Goal: Use online tool/utility: Use online tool/utility

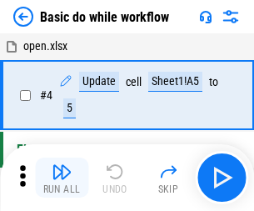
click at [62, 177] on img "button" at bounding box center [62, 172] width 20 height 20
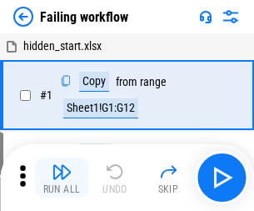
click at [62, 177] on img "button" at bounding box center [62, 172] width 20 height 20
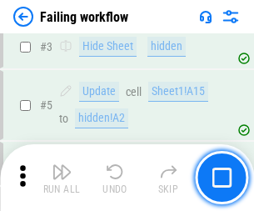
scroll to position [353, 0]
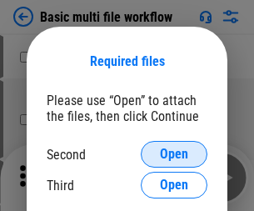
click at [174, 154] on span "Open" at bounding box center [174, 153] width 28 height 13
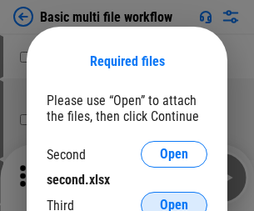
click at [174, 198] on span "Open" at bounding box center [174, 204] width 28 height 13
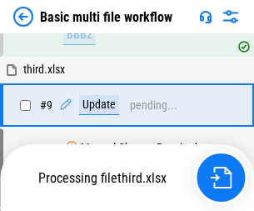
scroll to position [580, 0]
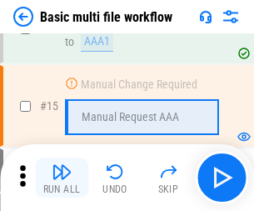
click at [62, 177] on img "button" at bounding box center [62, 172] width 20 height 20
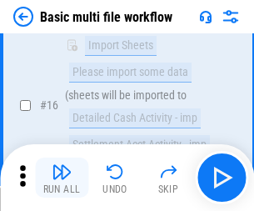
click at [62, 177] on img "button" at bounding box center [62, 172] width 20 height 20
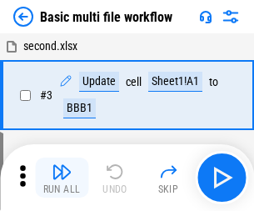
click at [62, 177] on img "button" at bounding box center [62, 172] width 20 height 20
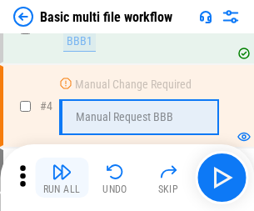
click at [62, 177] on img "button" at bounding box center [62, 172] width 20 height 20
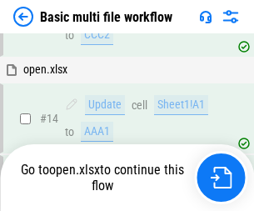
scroll to position [991, 0]
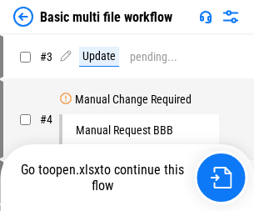
scroll to position [67, 0]
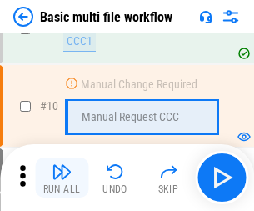
click at [62, 177] on img "button" at bounding box center [62, 172] width 20 height 20
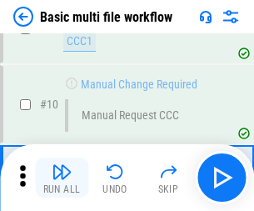
click at [62, 177] on img "button" at bounding box center [62, 172] width 20 height 20
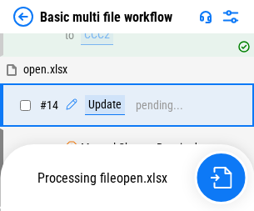
scroll to position [872, 0]
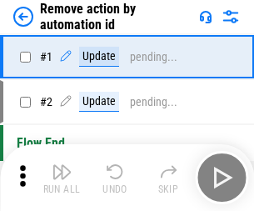
click at [62, 177] on img "button" at bounding box center [62, 172] width 20 height 20
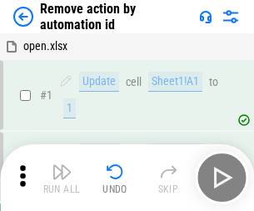
scroll to position [62, 0]
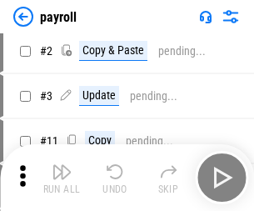
click at [62, 177] on img "button" at bounding box center [62, 172] width 20 height 20
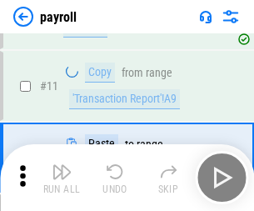
scroll to position [121, 0]
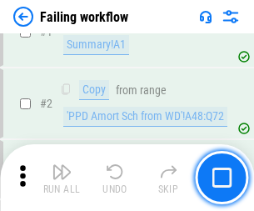
scroll to position [269, 0]
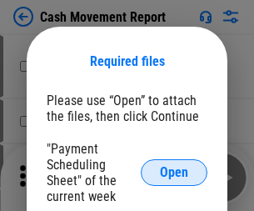
click at [174, 172] on span "Open" at bounding box center [174, 172] width 28 height 13
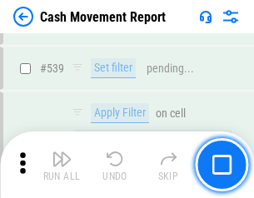
scroll to position [7395, 0]
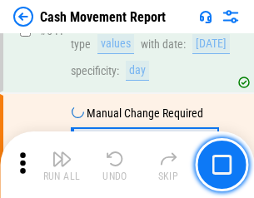
click at [62, 165] on img "button" at bounding box center [62, 159] width 20 height 20
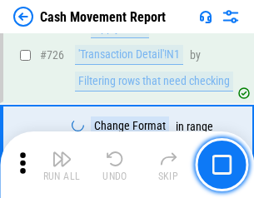
scroll to position [8693, 0]
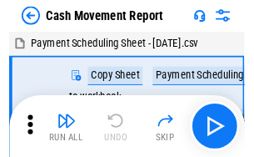
scroll to position [30, 0]
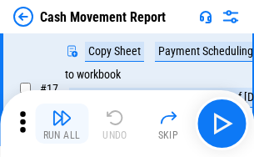
click at [62, 123] on img "button" at bounding box center [62, 117] width 20 height 20
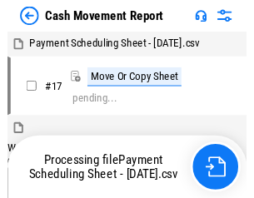
scroll to position [9, 0]
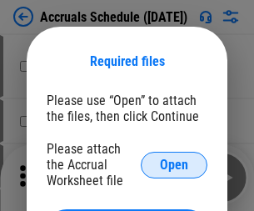
click at [174, 164] on span "Open" at bounding box center [174, 164] width 28 height 13
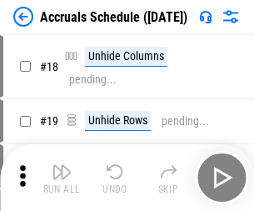
scroll to position [160, 0]
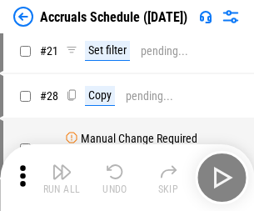
click at [62, 177] on img "button" at bounding box center [62, 172] width 20 height 20
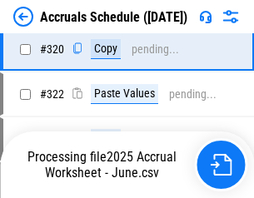
scroll to position [3099, 0]
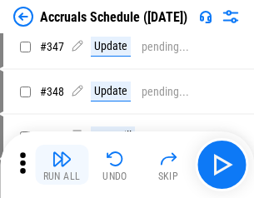
click at [62, 165] on img "button" at bounding box center [62, 159] width 20 height 20
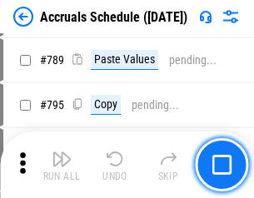
scroll to position [7000, 0]
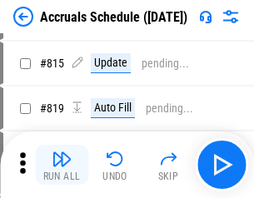
click at [62, 165] on img "button" at bounding box center [62, 159] width 20 height 20
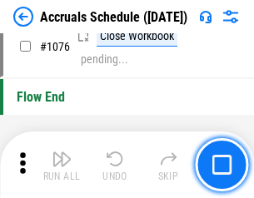
scroll to position [9980, 0]
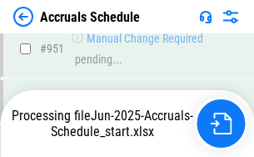
scroll to position [9165, 0]
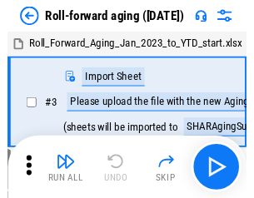
scroll to position [2, 0]
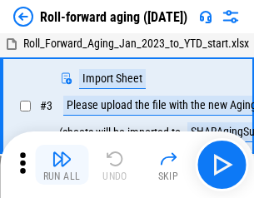
click at [62, 165] on img "button" at bounding box center [62, 159] width 20 height 20
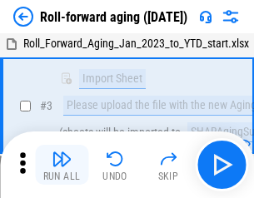
click at [62, 165] on img "button" at bounding box center [62, 159] width 20 height 20
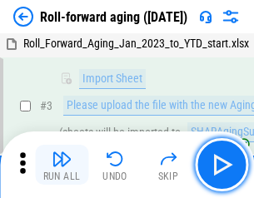
scroll to position [107, 0]
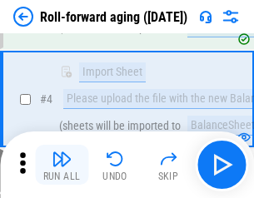
click at [62, 165] on img "button" at bounding box center [62, 159] width 20 height 20
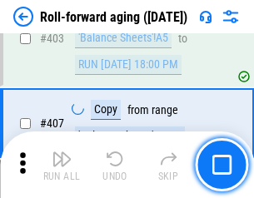
scroll to position [5778, 0]
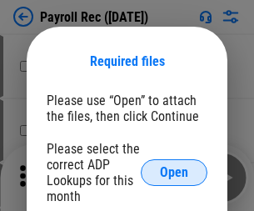
click at [174, 172] on span "Open" at bounding box center [174, 172] width 28 height 13
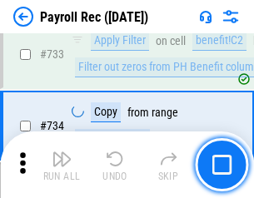
scroll to position [9720, 0]
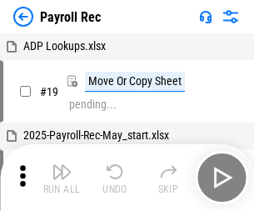
click at [62, 177] on img "button" at bounding box center [62, 172] width 20 height 20
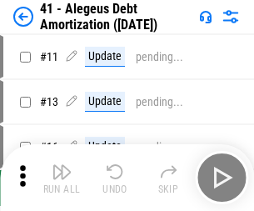
click at [62, 177] on img "button" at bounding box center [62, 172] width 20 height 20
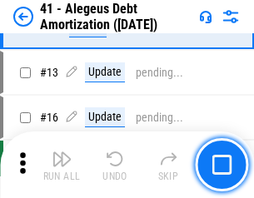
scroll to position [206, 0]
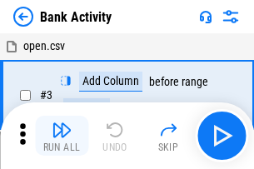
click at [62, 136] on img "button" at bounding box center [62, 130] width 20 height 20
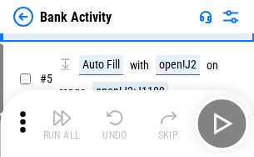
scroll to position [88, 0]
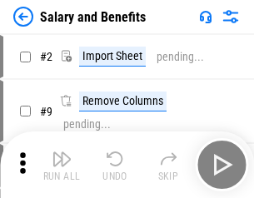
click at [62, 165] on img "button" at bounding box center [62, 159] width 20 height 20
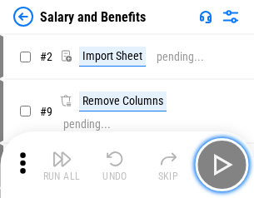
scroll to position [22, 0]
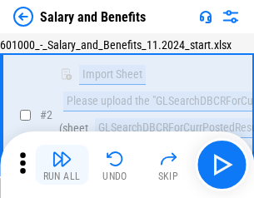
click at [62, 165] on img "button" at bounding box center [62, 159] width 20 height 20
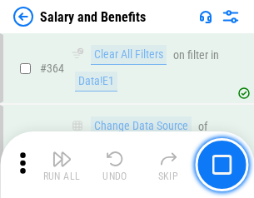
scroll to position [7847, 0]
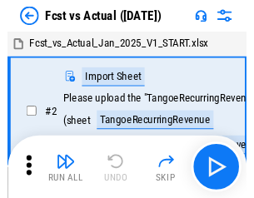
scroll to position [22, 0]
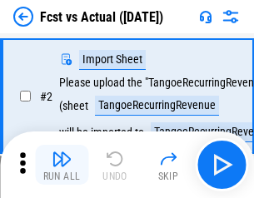
click at [62, 165] on img "button" at bounding box center [62, 159] width 20 height 20
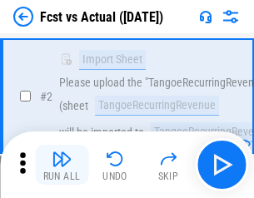
click at [62, 165] on img "button" at bounding box center [62, 159] width 20 height 20
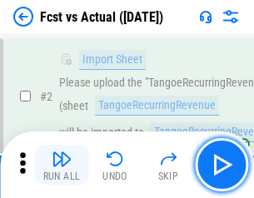
scroll to position [156, 0]
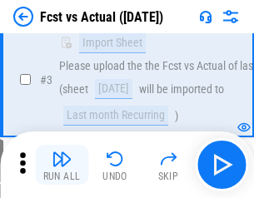
click at [62, 165] on img "button" at bounding box center [62, 159] width 20 height 20
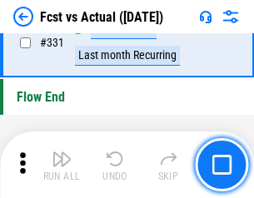
scroll to position [7976, 0]
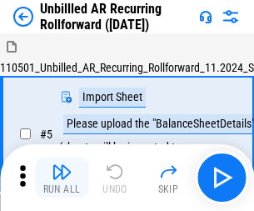
click at [62, 165] on img "button" at bounding box center [62, 172] width 20 height 20
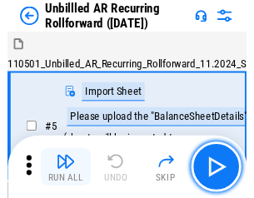
scroll to position [36, 0]
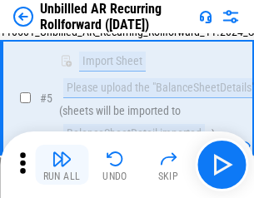
click at [62, 165] on img "button" at bounding box center [62, 159] width 20 height 20
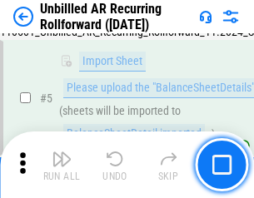
scroll to position [157, 0]
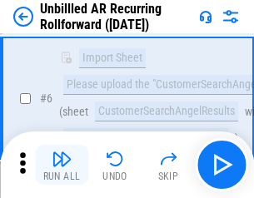
click at [62, 165] on img "button" at bounding box center [62, 159] width 20 height 20
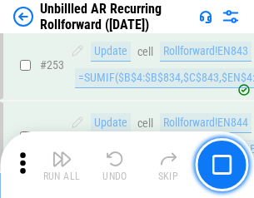
scroll to position [5660, 0]
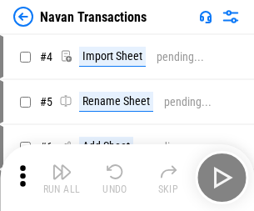
click at [62, 165] on img "button" at bounding box center [62, 172] width 20 height 20
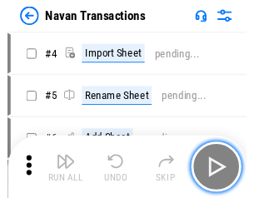
scroll to position [27, 0]
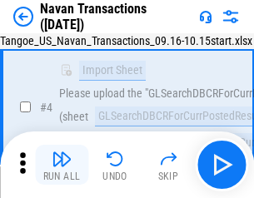
click at [62, 165] on img "button" at bounding box center [62, 159] width 20 height 20
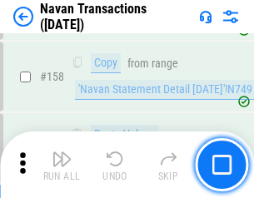
scroll to position [5402, 0]
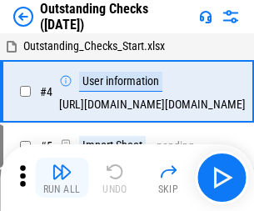
click at [62, 165] on img "button" at bounding box center [62, 172] width 20 height 20
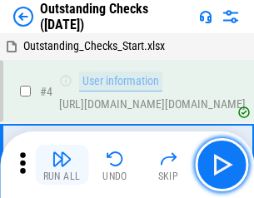
scroll to position [70, 0]
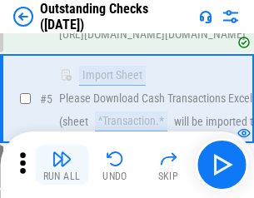
click at [62, 165] on img "button" at bounding box center [62, 159] width 20 height 20
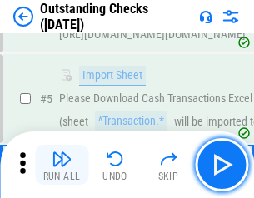
scroll to position [174, 0]
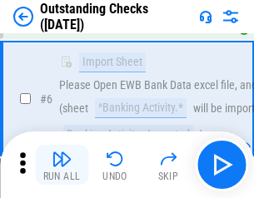
click at [62, 165] on img "button" at bounding box center [62, 159] width 20 height 20
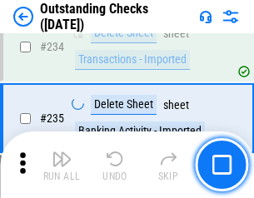
scroll to position [5060, 0]
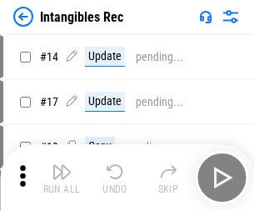
click at [62, 177] on img "button" at bounding box center [62, 172] width 20 height 20
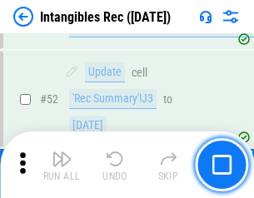
scroll to position [649, 0]
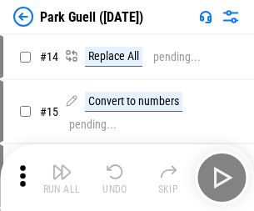
click at [62, 165] on img "button" at bounding box center [62, 172] width 20 height 20
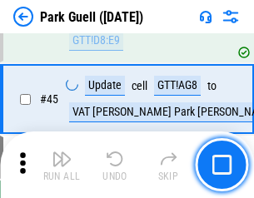
scroll to position [2084, 0]
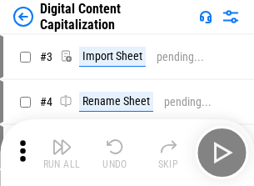
click at [62, 140] on img "button" at bounding box center [62, 147] width 20 height 20
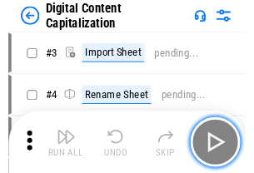
scroll to position [48, 0]
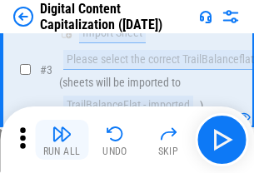
click at [62, 140] on img "button" at bounding box center [62, 134] width 20 height 20
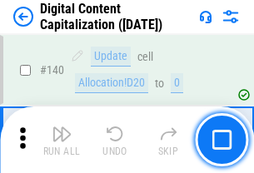
scroll to position [1767, 0]
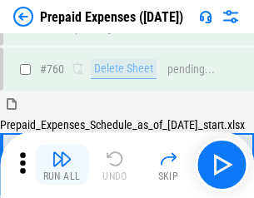
click at [62, 165] on img "button" at bounding box center [62, 159] width 20 height 20
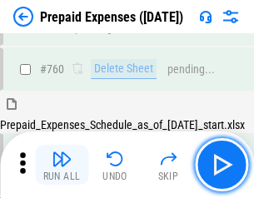
scroll to position [4618, 0]
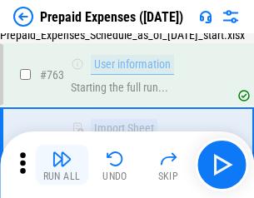
click at [62, 165] on img "button" at bounding box center [62, 159] width 20 height 20
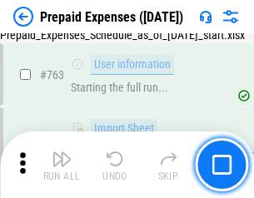
scroll to position [4717, 0]
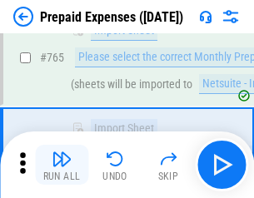
click at [62, 165] on img "button" at bounding box center [62, 159] width 20 height 20
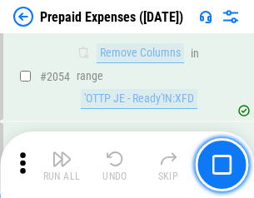
scroll to position [17418, 0]
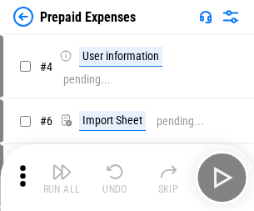
click at [62, 177] on img "button" at bounding box center [62, 172] width 20 height 20
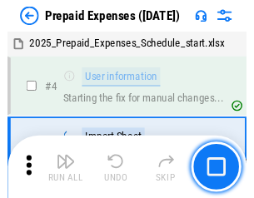
scroll to position [73, 0]
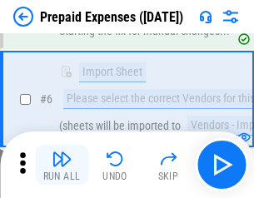
click at [62, 165] on img "button" at bounding box center [62, 159] width 20 height 20
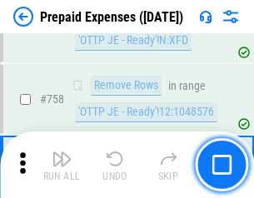
scroll to position [5937, 0]
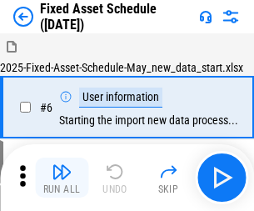
click at [62, 177] on img "button" at bounding box center [62, 172] width 20 height 20
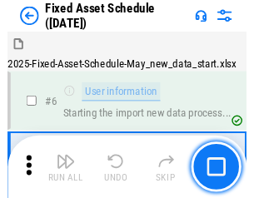
scroll to position [90, 0]
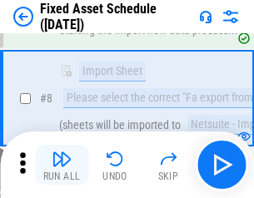
click at [62, 165] on img "button" at bounding box center [62, 159] width 20 height 20
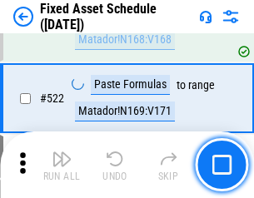
scroll to position [5791, 0]
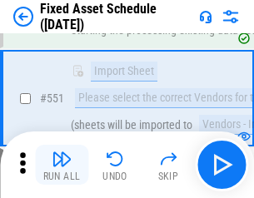
click at [62, 165] on img "button" at bounding box center [62, 159] width 20 height 20
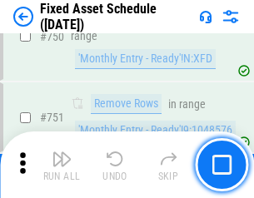
scroll to position [8124, 0]
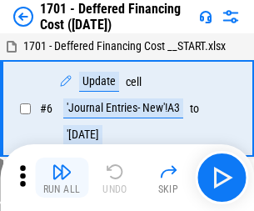
click at [62, 177] on img "button" at bounding box center [62, 172] width 20 height 20
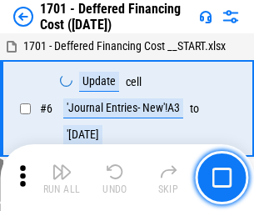
scroll to position [200, 0]
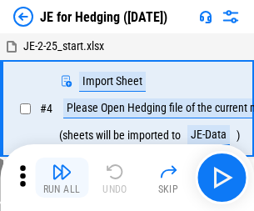
click at [62, 165] on img "button" at bounding box center [62, 172] width 20 height 20
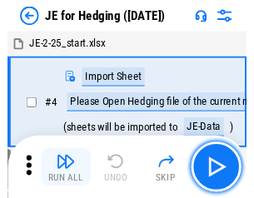
scroll to position [2, 0]
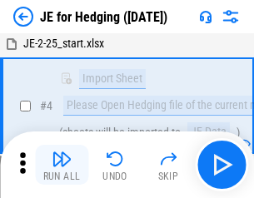
click at [62, 165] on img "button" at bounding box center [62, 159] width 20 height 20
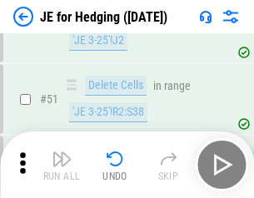
scroll to position [1079, 0]
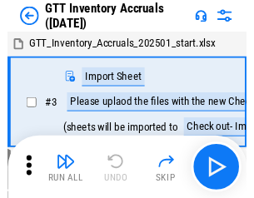
scroll to position [2, 0]
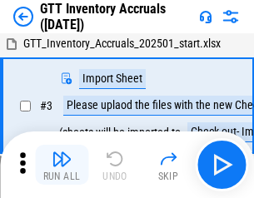
click at [62, 165] on img "button" at bounding box center [62, 159] width 20 height 20
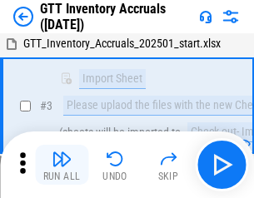
click at [62, 165] on img "button" at bounding box center [62, 159] width 20 height 20
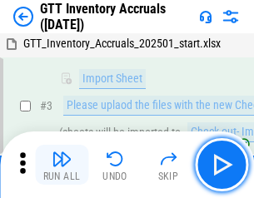
scroll to position [107, 0]
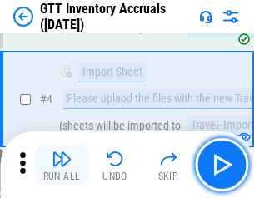
click at [62, 165] on img "button" at bounding box center [62, 159] width 20 height 20
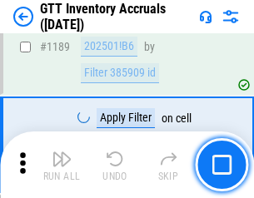
scroll to position [13607, 0]
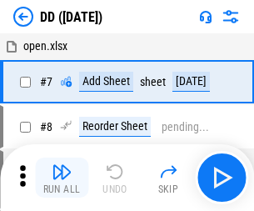
click at [62, 177] on img "button" at bounding box center [62, 172] width 20 height 20
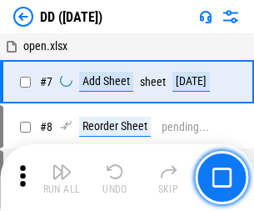
scroll to position [161, 0]
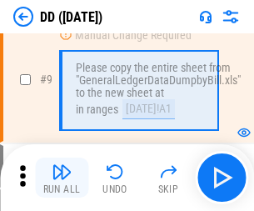
click at [62, 177] on img "button" at bounding box center [62, 172] width 20 height 20
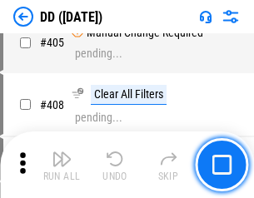
scroll to position [7455, 0]
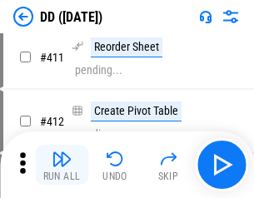
click at [62, 165] on img "button" at bounding box center [62, 159] width 20 height 20
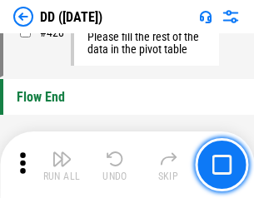
scroll to position [7975, 0]
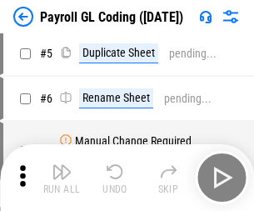
click at [62, 177] on img "button" at bounding box center [62, 172] width 20 height 20
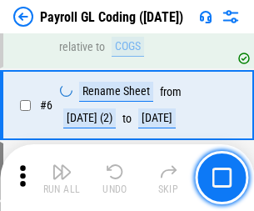
scroll to position [200, 0]
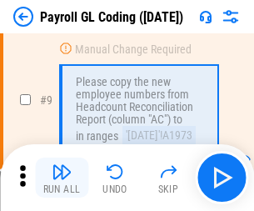
click at [62, 177] on img "button" at bounding box center [62, 172] width 20 height 20
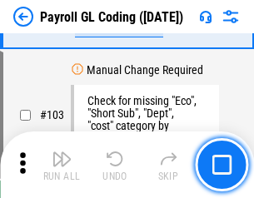
scroll to position [3909, 0]
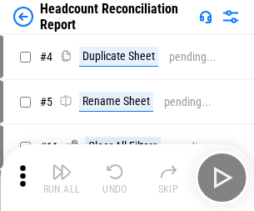
click at [62, 177] on img "button" at bounding box center [62, 172] width 20 height 20
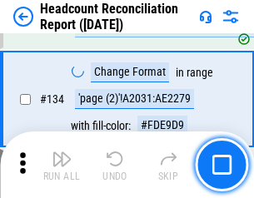
scroll to position [2003, 0]
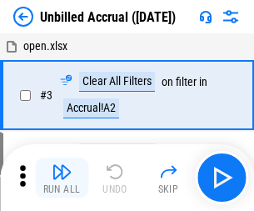
click at [62, 177] on img "button" at bounding box center [62, 172] width 20 height 20
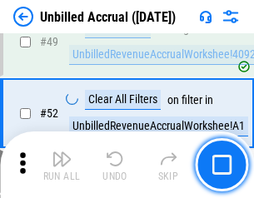
scroll to position [1511, 0]
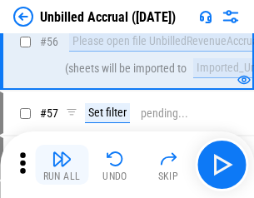
click at [62, 165] on img "button" at bounding box center [62, 159] width 20 height 20
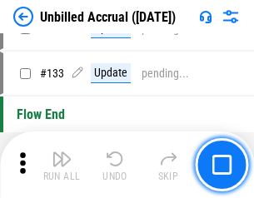
scroll to position [4963, 0]
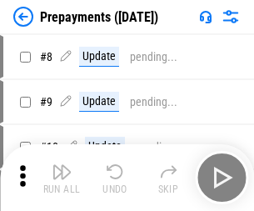
click at [62, 177] on img "button" at bounding box center [62, 172] width 20 height 20
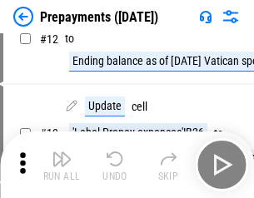
scroll to position [104, 0]
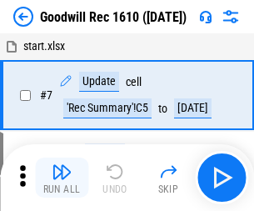
click at [62, 177] on img "button" at bounding box center [62, 172] width 20 height 20
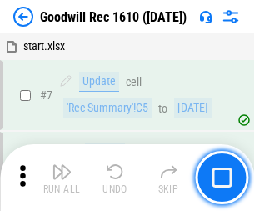
scroll to position [285, 0]
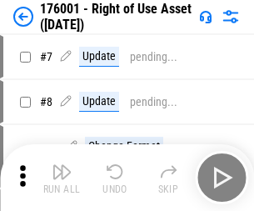
click at [62, 177] on img "button" at bounding box center [62, 172] width 20 height 20
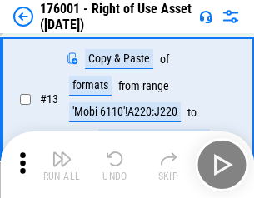
scroll to position [107, 0]
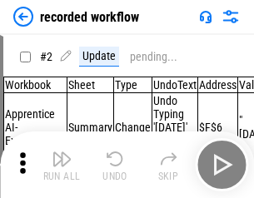
click at [62, 165] on img "button" at bounding box center [62, 159] width 20 height 20
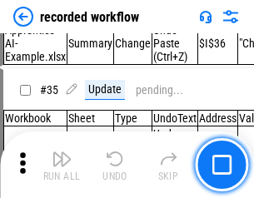
scroll to position [5208, 0]
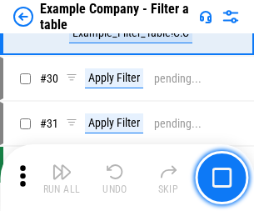
scroll to position [1525, 0]
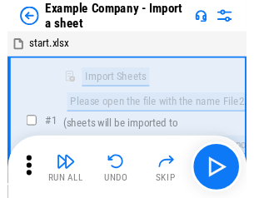
scroll to position [26, 0]
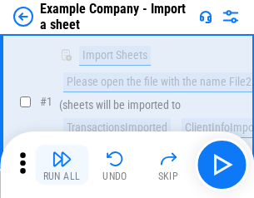
click at [62, 165] on img "button" at bounding box center [62, 159] width 20 height 20
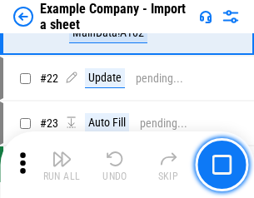
scroll to position [368, 0]
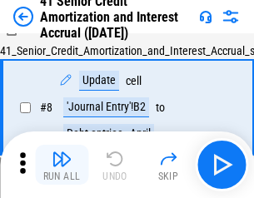
click at [62, 165] on img "button" at bounding box center [62, 159] width 20 height 20
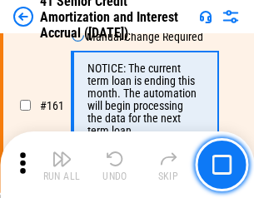
click at [62, 165] on img "button" at bounding box center [62, 159] width 20 height 20
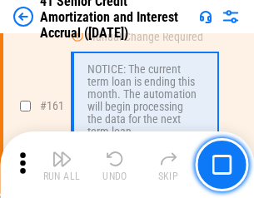
scroll to position [1782, 0]
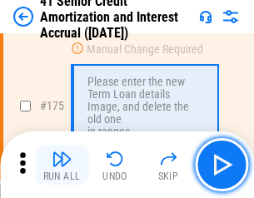
click at [62, 165] on img "button" at bounding box center [62, 159] width 20 height 20
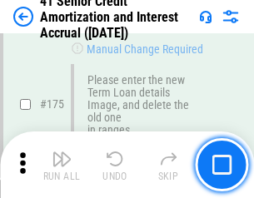
scroll to position [1951, 0]
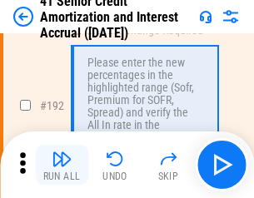
click at [62, 165] on img "button" at bounding box center [62, 159] width 20 height 20
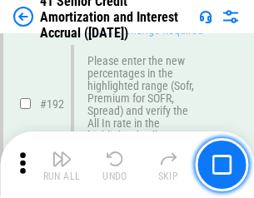
scroll to position [2126, 0]
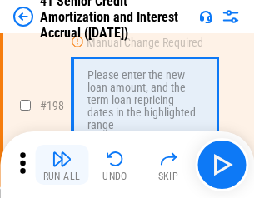
click at [62, 165] on img "button" at bounding box center [62, 159] width 20 height 20
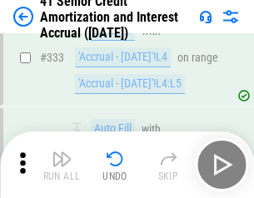
scroll to position [4257, 0]
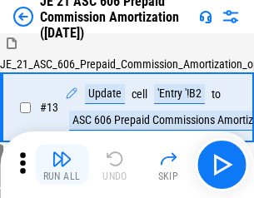
click at [62, 165] on img "button" at bounding box center [62, 159] width 20 height 20
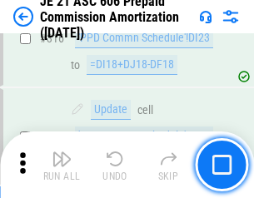
scroll to position [3111, 0]
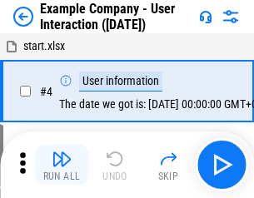
click at [62, 165] on img "button" at bounding box center [62, 159] width 20 height 20
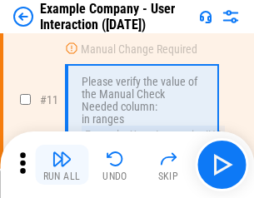
click at [62, 165] on img "button" at bounding box center [62, 159] width 20 height 20
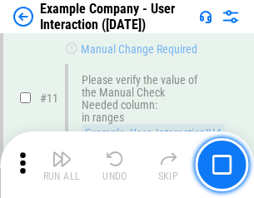
scroll to position [361, 0]
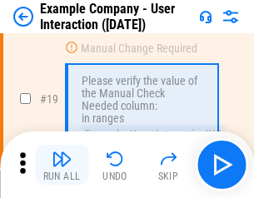
click at [62, 165] on img "button" at bounding box center [62, 159] width 20 height 20
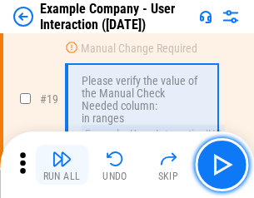
click at [62, 165] on img "button" at bounding box center [62, 159] width 20 height 20
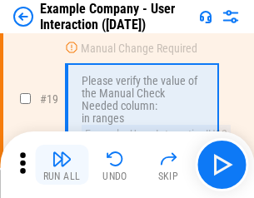
click at [62, 165] on img "button" at bounding box center [62, 159] width 20 height 20
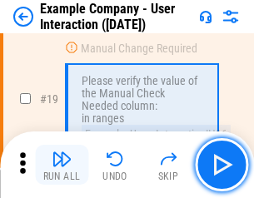
click at [62, 165] on img "button" at bounding box center [62, 159] width 20 height 20
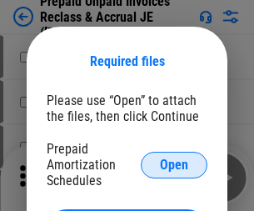
click at [174, 164] on span "Open" at bounding box center [174, 164] width 28 height 13
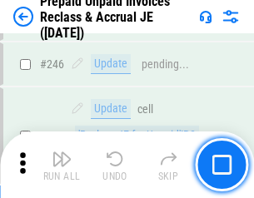
scroll to position [2250, 0]
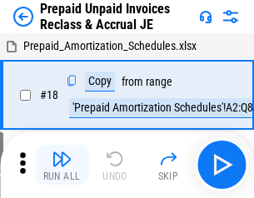
click at [62, 165] on img "button" at bounding box center [62, 159] width 20 height 20
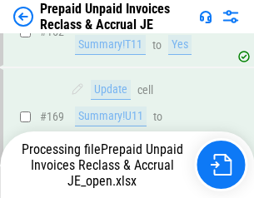
scroll to position [2250, 0]
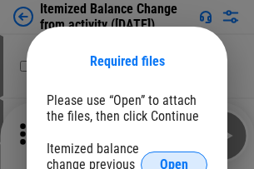
click at [174, 158] on span "Open" at bounding box center [174, 164] width 28 height 13
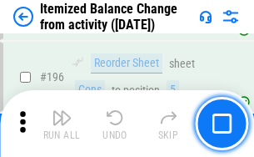
scroll to position [3207, 0]
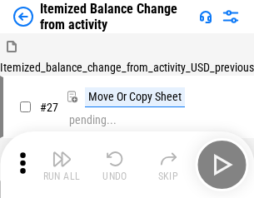
scroll to position [26, 0]
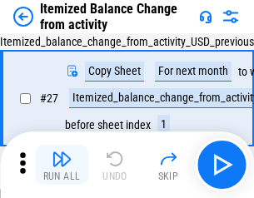
click at [62, 165] on img "button" at bounding box center [62, 159] width 20 height 20
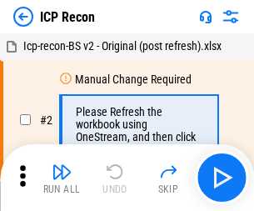
scroll to position [7, 0]
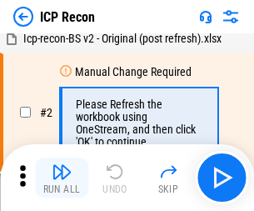
click at [62, 177] on img "button" at bounding box center [62, 172] width 20 height 20
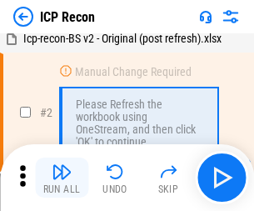
click at [62, 177] on img "button" at bounding box center [62, 172] width 20 height 20
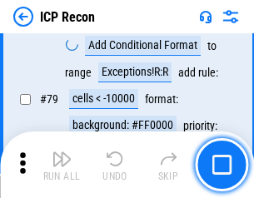
scroll to position [1633, 0]
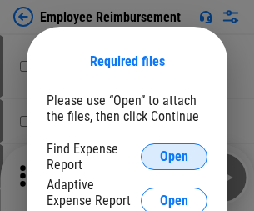
click at [174, 157] on span "Open" at bounding box center [174, 156] width 28 height 13
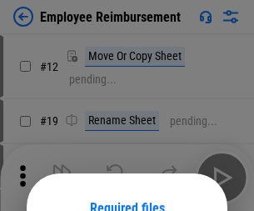
scroll to position [147, 0]
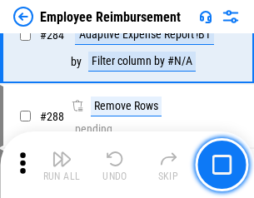
scroll to position [4529, 0]
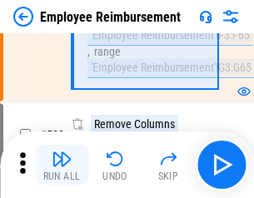
click at [62, 165] on img "button" at bounding box center [62, 159] width 20 height 20
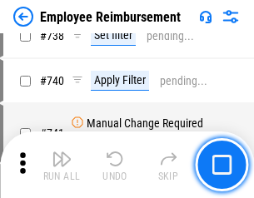
scroll to position [11690, 0]
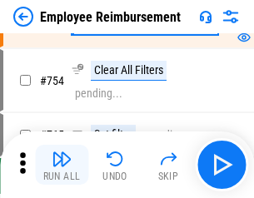
click at [62, 165] on img "button" at bounding box center [62, 159] width 20 height 20
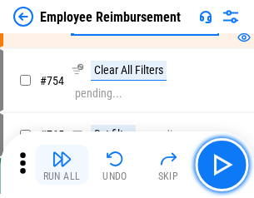
click at [62, 165] on img "button" at bounding box center [62, 159] width 20 height 20
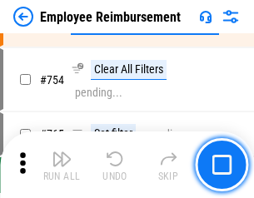
click at [62, 165] on img "button" at bounding box center [62, 159] width 20 height 20
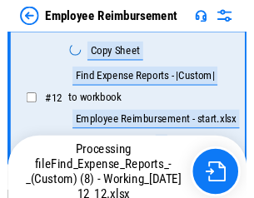
scroll to position [339, 0]
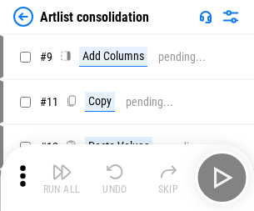
click at [62, 177] on img "button" at bounding box center [62, 172] width 20 height 20
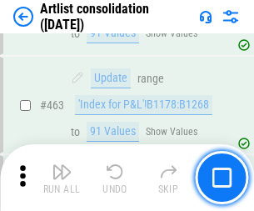
scroll to position [7296, 0]
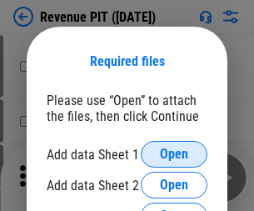
click at [174, 154] on span "Open" at bounding box center [174, 153] width 28 height 13
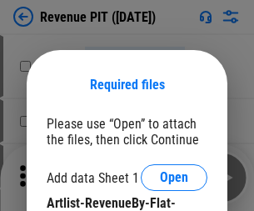
scroll to position [23, 0]
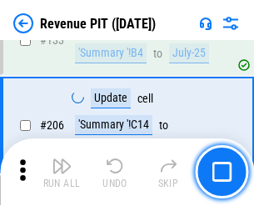
scroll to position [1693, 0]
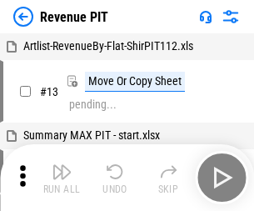
scroll to position [26, 0]
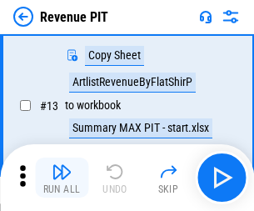
click at [62, 177] on img "button" at bounding box center [62, 172] width 20 height 20
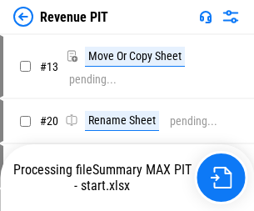
scroll to position [19, 0]
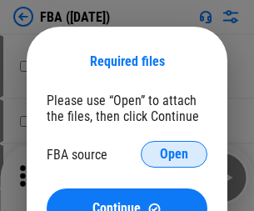
click at [174, 154] on span "Open" at bounding box center [174, 153] width 28 height 13
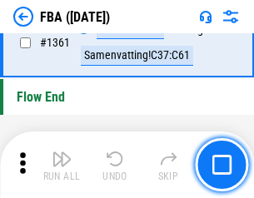
scroll to position [17895, 0]
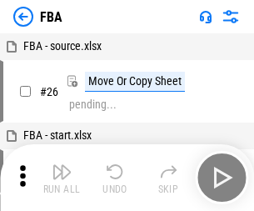
scroll to position [17, 0]
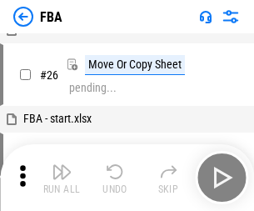
click at [62, 177] on img "button" at bounding box center [62, 172] width 20 height 20
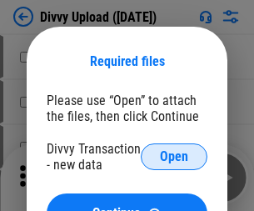
click at [174, 157] on span "Open" at bounding box center [174, 156] width 28 height 13
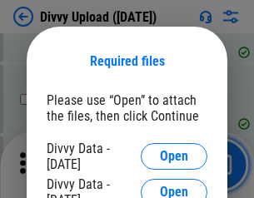
scroll to position [1726, 0]
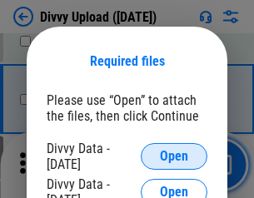
click at [174, 157] on span "Open" at bounding box center [174, 156] width 28 height 13
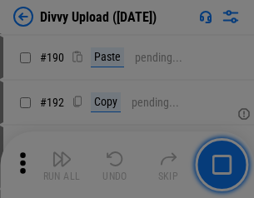
scroll to position [2103, 0]
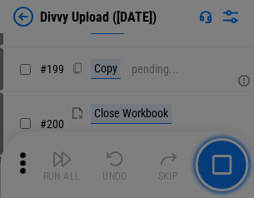
scroll to position [2423, 0]
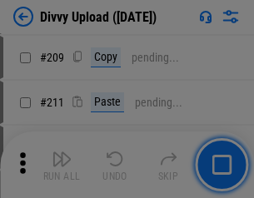
scroll to position [2830, 0]
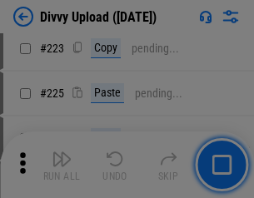
scroll to position [3325, 0]
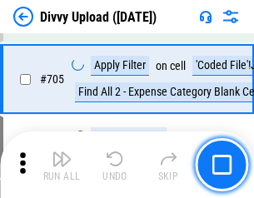
scroll to position [11399, 0]
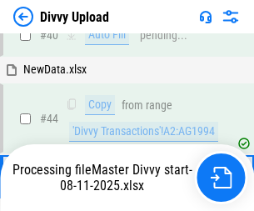
scroll to position [183, 0]
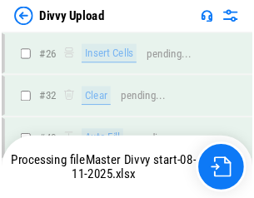
scroll to position [1726, 0]
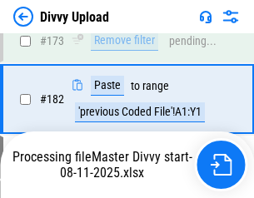
scroll to position [1961, 0]
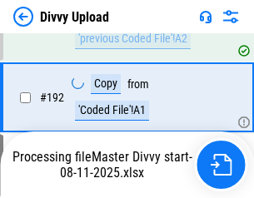
scroll to position [2232, 0]
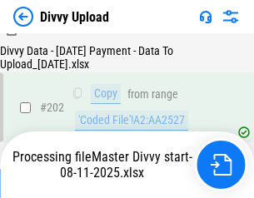
scroll to position [2710, 0]
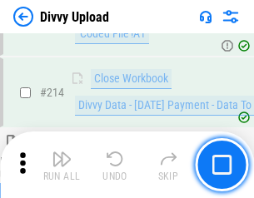
scroll to position [3334, 0]
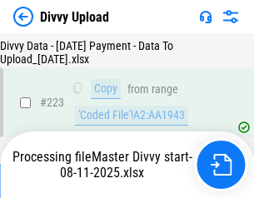
scroll to position [3799, 0]
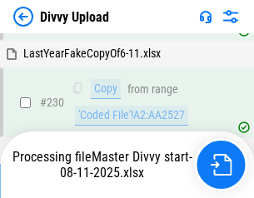
scroll to position [4135, 0]
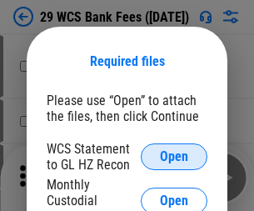
click at [174, 157] on span "Open" at bounding box center [174, 156] width 28 height 13
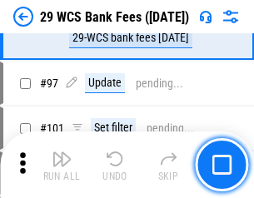
scroll to position [1624, 0]
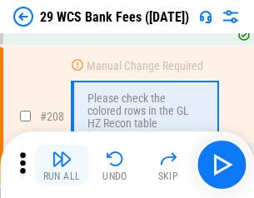
click at [62, 165] on img "button" at bounding box center [62, 159] width 20 height 20
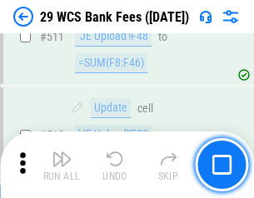
scroll to position [8384, 0]
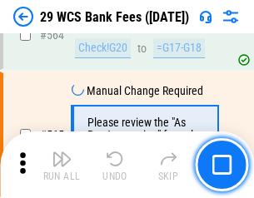
click at [62, 165] on img "button" at bounding box center [62, 159] width 20 height 20
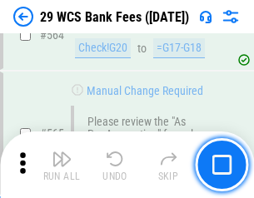
scroll to position [9012, 0]
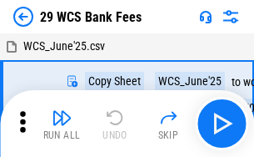
scroll to position [30, 0]
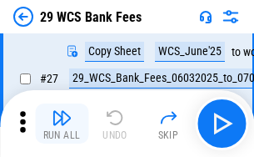
click at [62, 123] on img "button" at bounding box center [62, 117] width 20 height 20
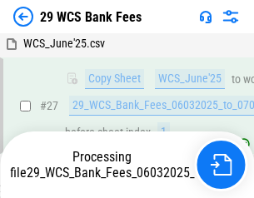
scroll to position [332, 0]
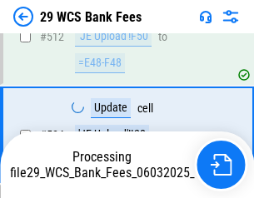
scroll to position [8626, 0]
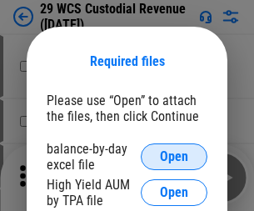
click at [174, 157] on span "Open" at bounding box center [174, 156] width 28 height 13
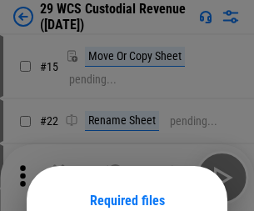
scroll to position [139, 0]
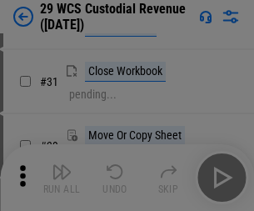
scroll to position [357, 0]
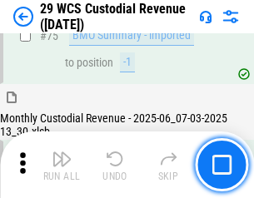
scroll to position [1741, 0]
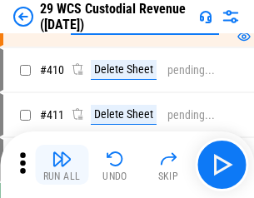
click at [62, 165] on img "button" at bounding box center [62, 159] width 20 height 20
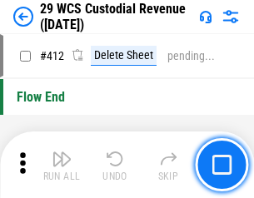
scroll to position [7958, 0]
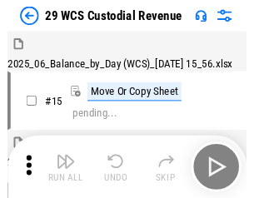
scroll to position [40, 0]
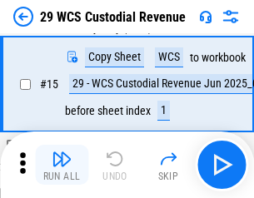
click at [62, 165] on img "button" at bounding box center [62, 159] width 20 height 20
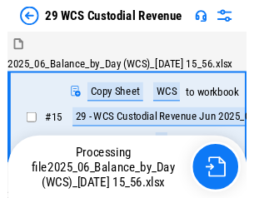
scroll to position [40, 0]
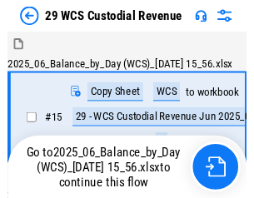
scroll to position [31, 0]
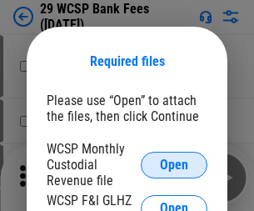
click at [174, 164] on span "Open" at bounding box center [174, 164] width 28 height 13
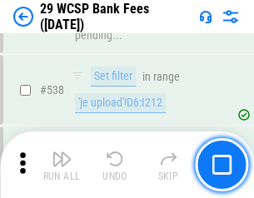
scroll to position [6402, 0]
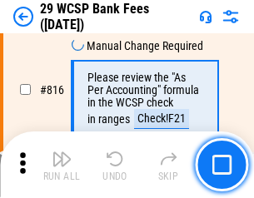
click at [62, 165] on img "button" at bounding box center [62, 159] width 20 height 20
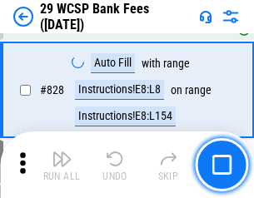
scroll to position [10363, 0]
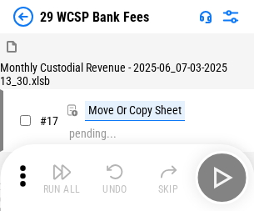
click at [62, 165] on img "button" at bounding box center [62, 172] width 20 height 20
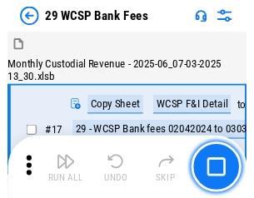
scroll to position [40, 0]
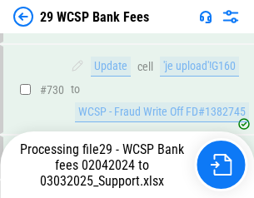
scroll to position [9318, 0]
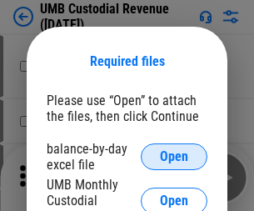
click at [174, 157] on span "Open" at bounding box center [174, 156] width 28 height 13
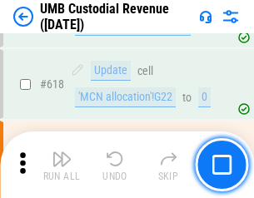
scroll to position [8584, 0]
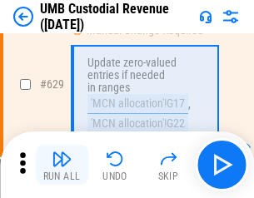
click at [62, 165] on img "button" at bounding box center [62, 159] width 20 height 20
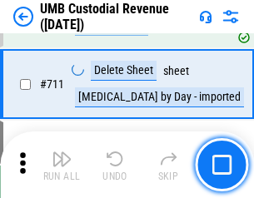
scroll to position [10143, 0]
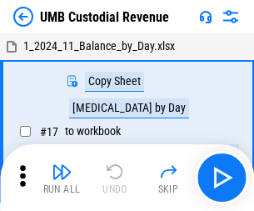
scroll to position [12, 0]
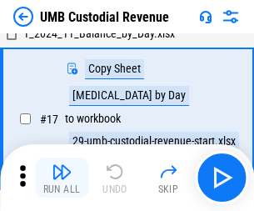
click at [62, 177] on img "button" at bounding box center [62, 172] width 20 height 20
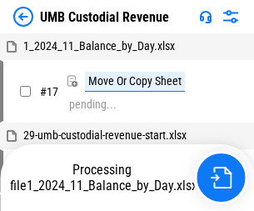
scroll to position [12, 0]
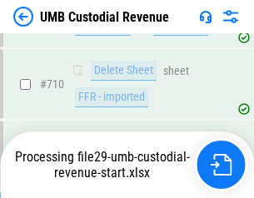
scroll to position [10105, 0]
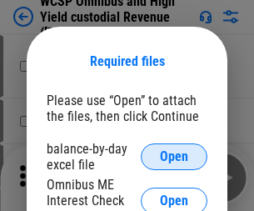
click at [174, 157] on span "Open" at bounding box center [174, 156] width 28 height 13
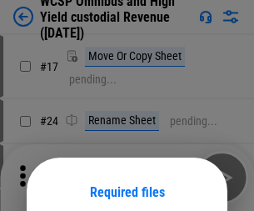
scroll to position [131, 0]
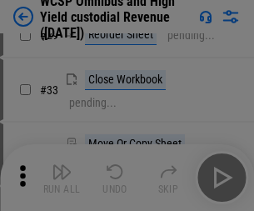
scroll to position [381, 0]
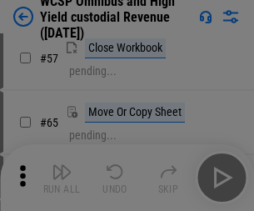
scroll to position [727, 0]
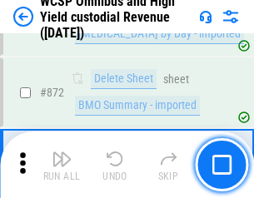
scroll to position [14103, 0]
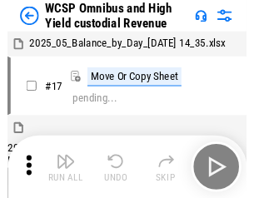
scroll to position [9, 0]
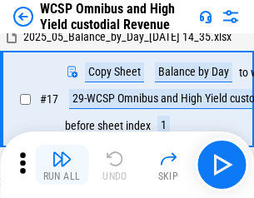
click at [62, 165] on img "button" at bounding box center [62, 159] width 20 height 20
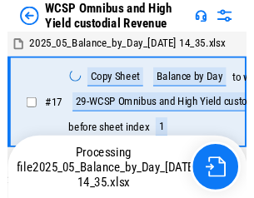
scroll to position [9, 0]
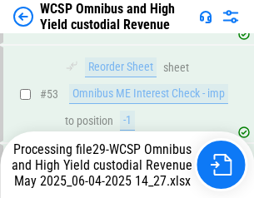
scroll to position [1218, 0]
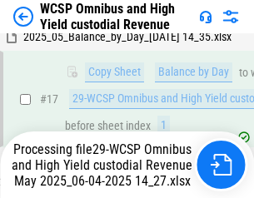
scroll to position [347, 0]
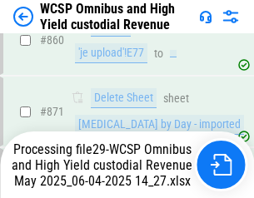
scroll to position [14064, 0]
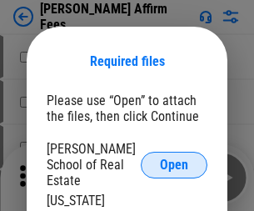
click at [174, 158] on span "Open" at bounding box center [174, 164] width 28 height 13
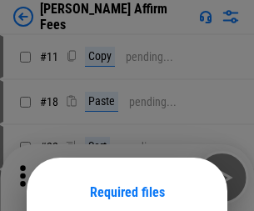
scroll to position [131, 0]
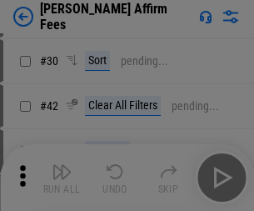
scroll to position [339, 0]
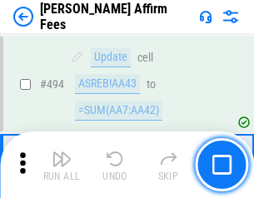
scroll to position [4531, 0]
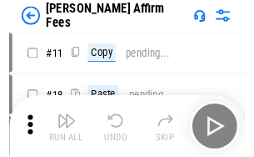
scroll to position [17, 0]
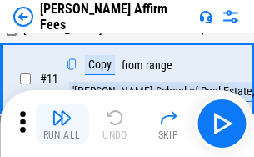
click at [62, 123] on img "button" at bounding box center [62, 117] width 20 height 20
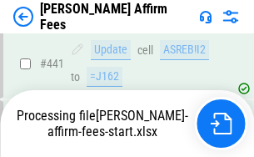
scroll to position [4370, 0]
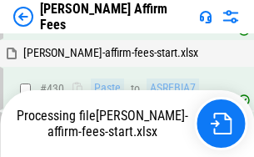
scroll to position [4395, 0]
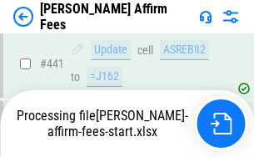
scroll to position [4370, 0]
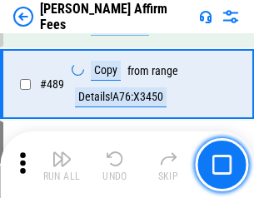
scroll to position [4349, 0]
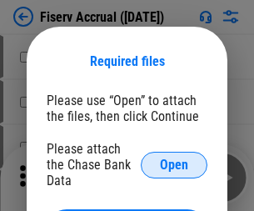
click at [174, 158] on span "Open" at bounding box center [174, 164] width 28 height 13
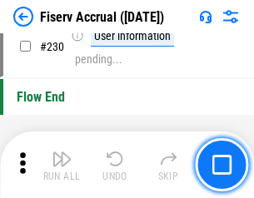
scroll to position [5280, 0]
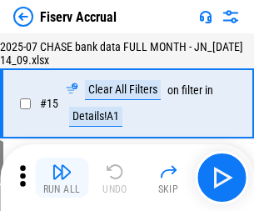
click at [62, 177] on img "button" at bounding box center [62, 172] width 20 height 20
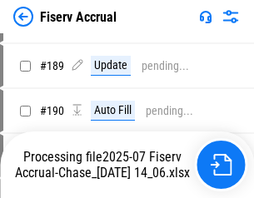
scroll to position [4283, 0]
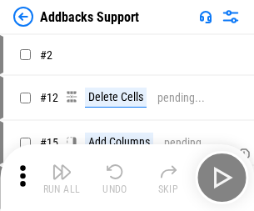
click at [62, 165] on img "button" at bounding box center [62, 172] width 20 height 20
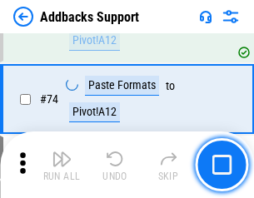
scroll to position [1213, 0]
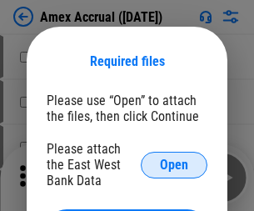
click at [174, 164] on span "Open" at bounding box center [174, 164] width 28 height 13
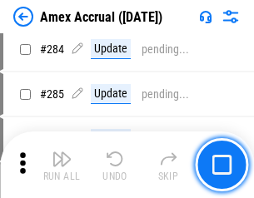
scroll to position [4563, 0]
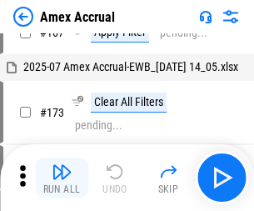
click at [62, 177] on img "button" at bounding box center [62, 172] width 20 height 20
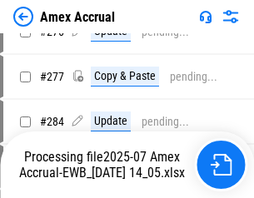
scroll to position [5070, 0]
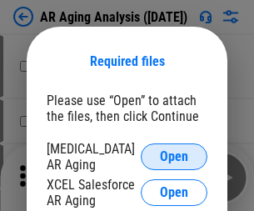
click at [174, 154] on span "Open" at bounding box center [174, 156] width 28 height 13
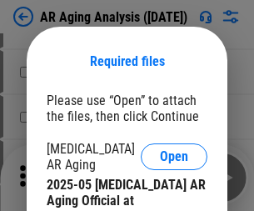
scroll to position [502, 0]
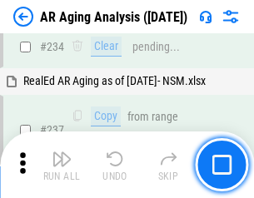
scroll to position [2583, 0]
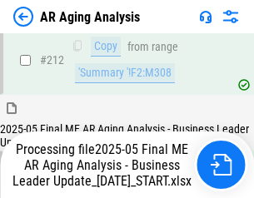
scroll to position [2564, 0]
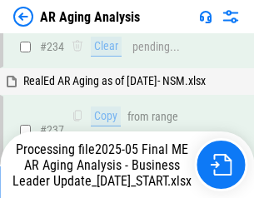
scroll to position [2564, 0]
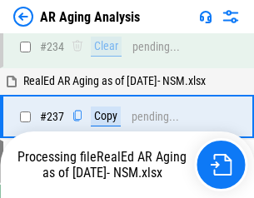
scroll to position [2564, 0]
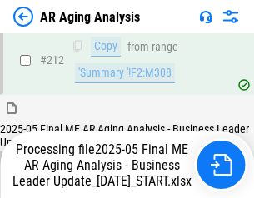
scroll to position [2564, 0]
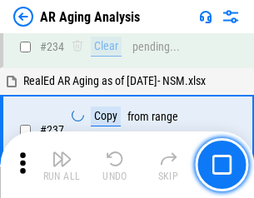
scroll to position [2564, 0]
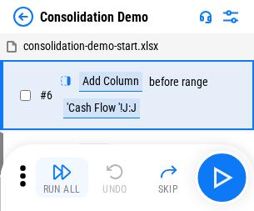
click at [62, 177] on img "button" at bounding box center [62, 172] width 20 height 20
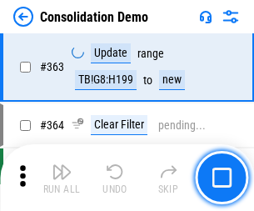
scroll to position [5585, 0]
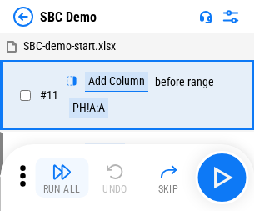
click at [62, 177] on img "button" at bounding box center [62, 172] width 20 height 20
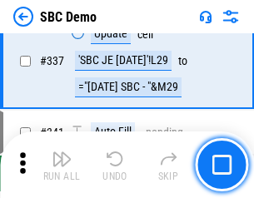
scroll to position [4383, 0]
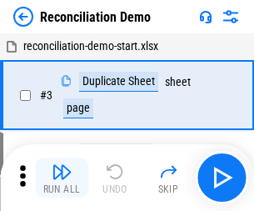
click at [62, 177] on img "button" at bounding box center [62, 172] width 20 height 20
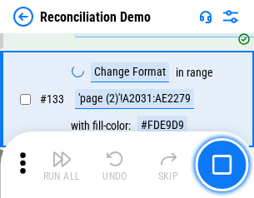
scroll to position [1979, 0]
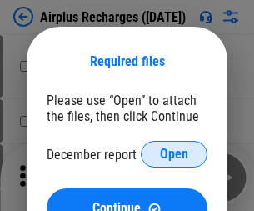
click at [174, 154] on span "Open" at bounding box center [174, 153] width 28 height 13
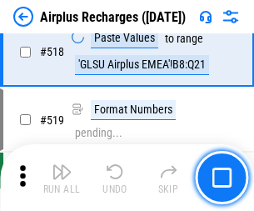
scroll to position [7170, 0]
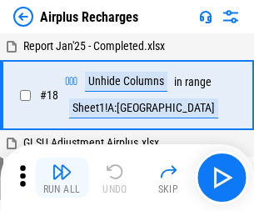
click at [62, 177] on img "button" at bounding box center [62, 172] width 20 height 20
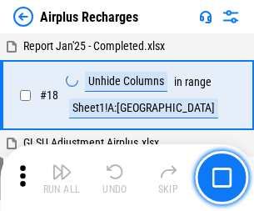
scroll to position [73, 0]
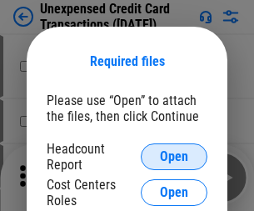
click at [174, 157] on span "Open" at bounding box center [174, 156] width 28 height 13
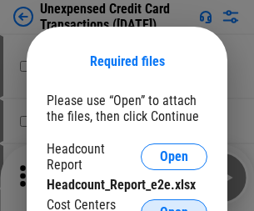
click at [174, 206] on span "Open" at bounding box center [174, 212] width 28 height 13
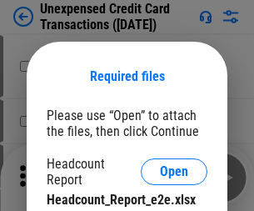
scroll to position [15, 0]
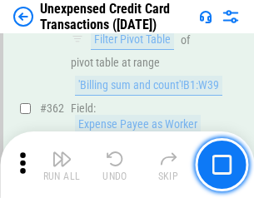
scroll to position [4285, 0]
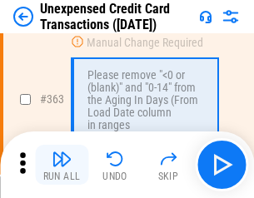
click at [62, 165] on img "button" at bounding box center [62, 159] width 20 height 20
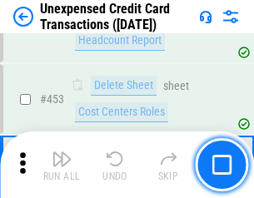
scroll to position [5683, 0]
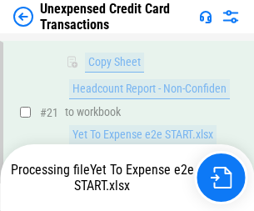
scroll to position [271, 0]
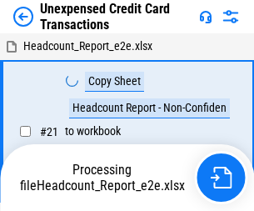
scroll to position [19, 0]
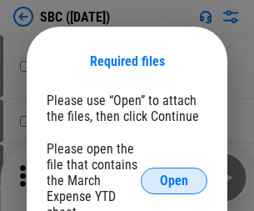
click at [174, 180] on span "Open" at bounding box center [174, 180] width 28 height 13
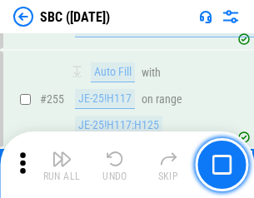
scroll to position [3256, 0]
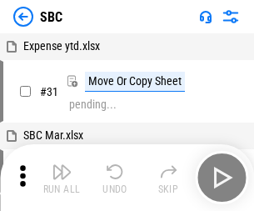
scroll to position [17, 0]
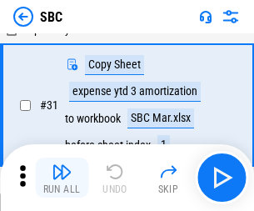
click at [62, 177] on img "button" at bounding box center [62, 172] width 20 height 20
